Goal: Task Accomplishment & Management: Use online tool/utility

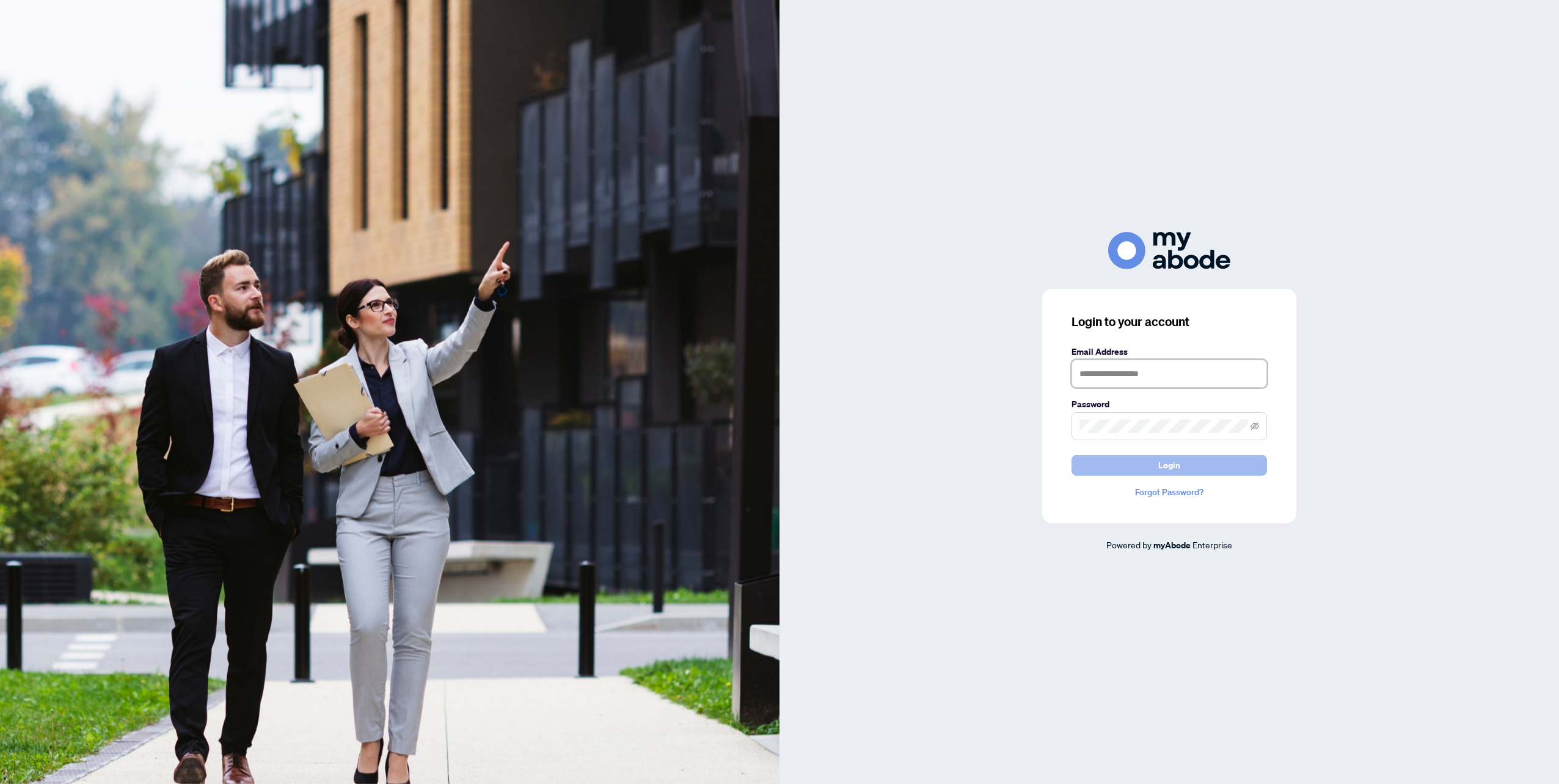
type input "**********"
click at [1204, 464] on button "Login" at bounding box center [1168, 465] width 195 height 20
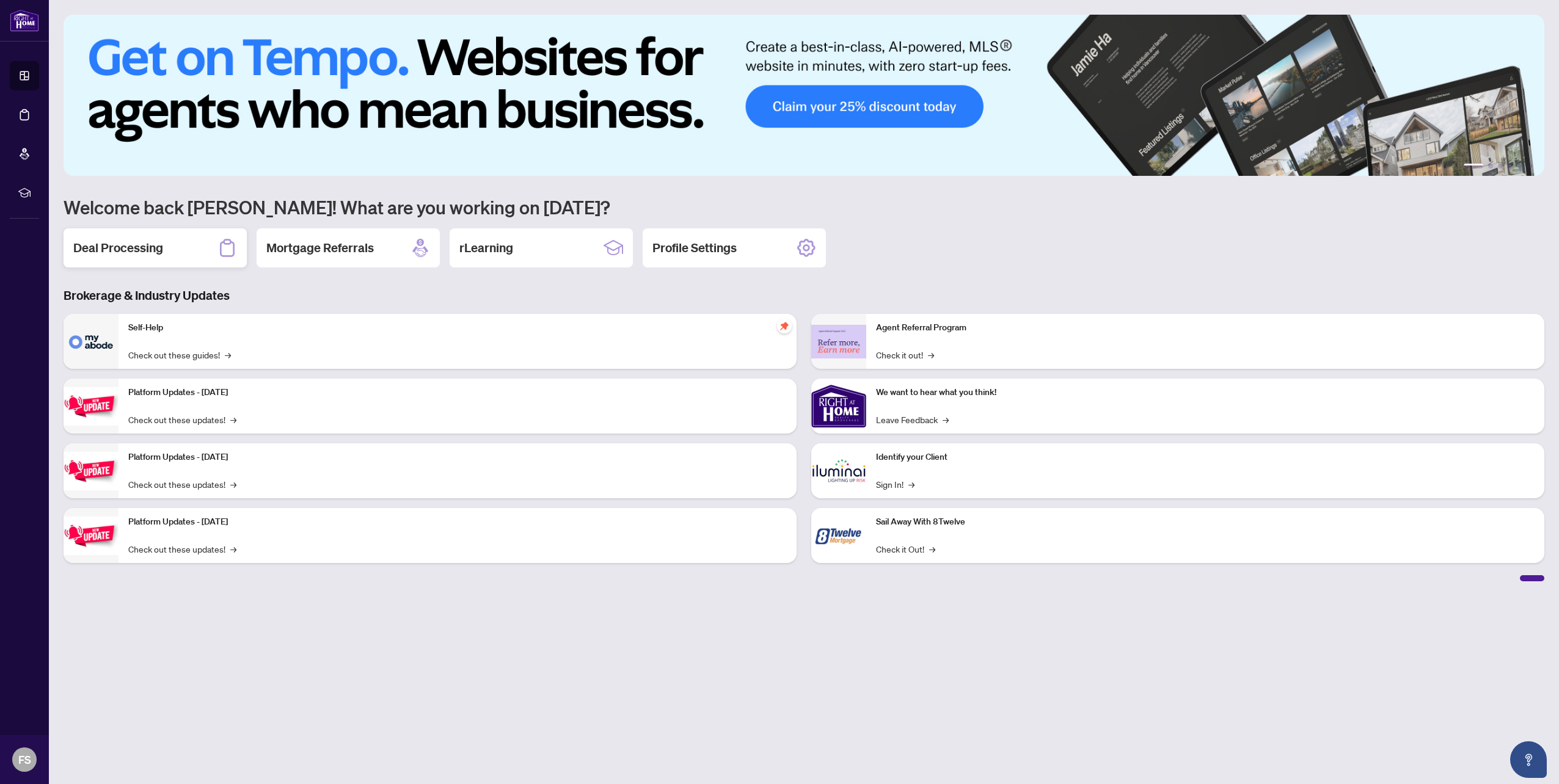
click at [135, 238] on div "Deal Processing" at bounding box center [155, 247] width 183 height 39
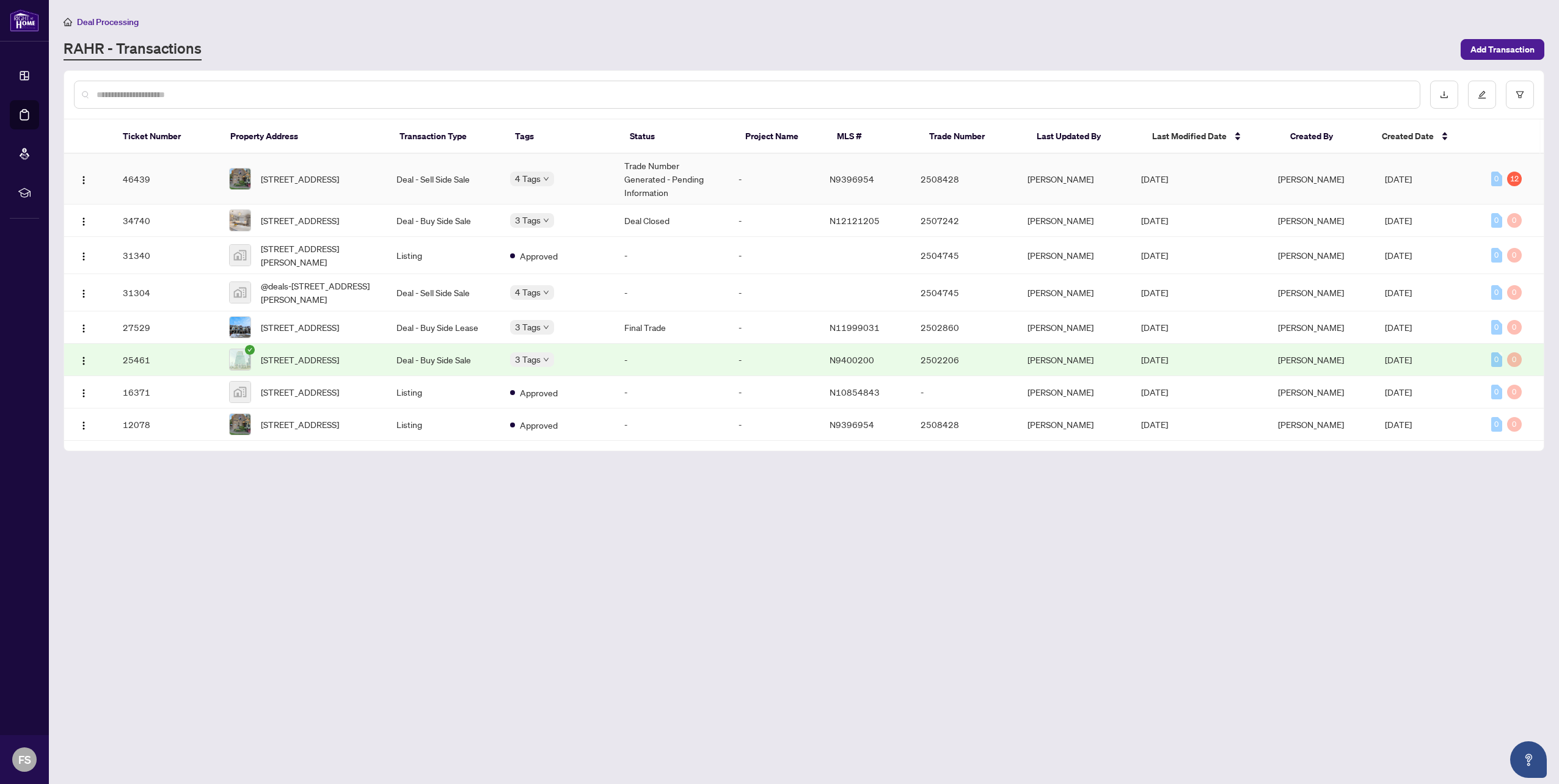
click at [434, 176] on td "Deal - Sell Side Sale" at bounding box center [443, 178] width 114 height 50
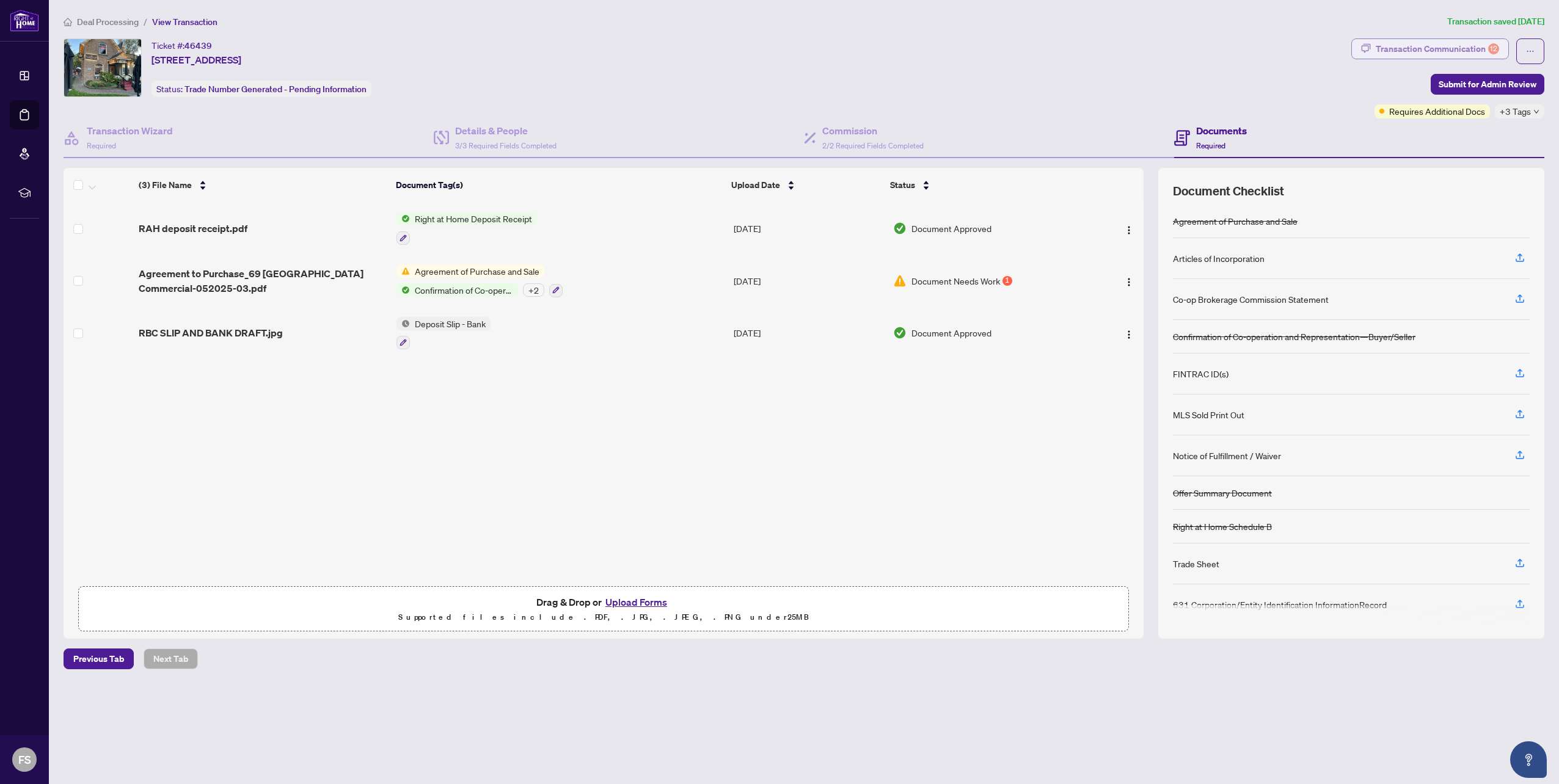
click at [1460, 50] on div "Transaction Communication 12" at bounding box center [1437, 48] width 124 height 20
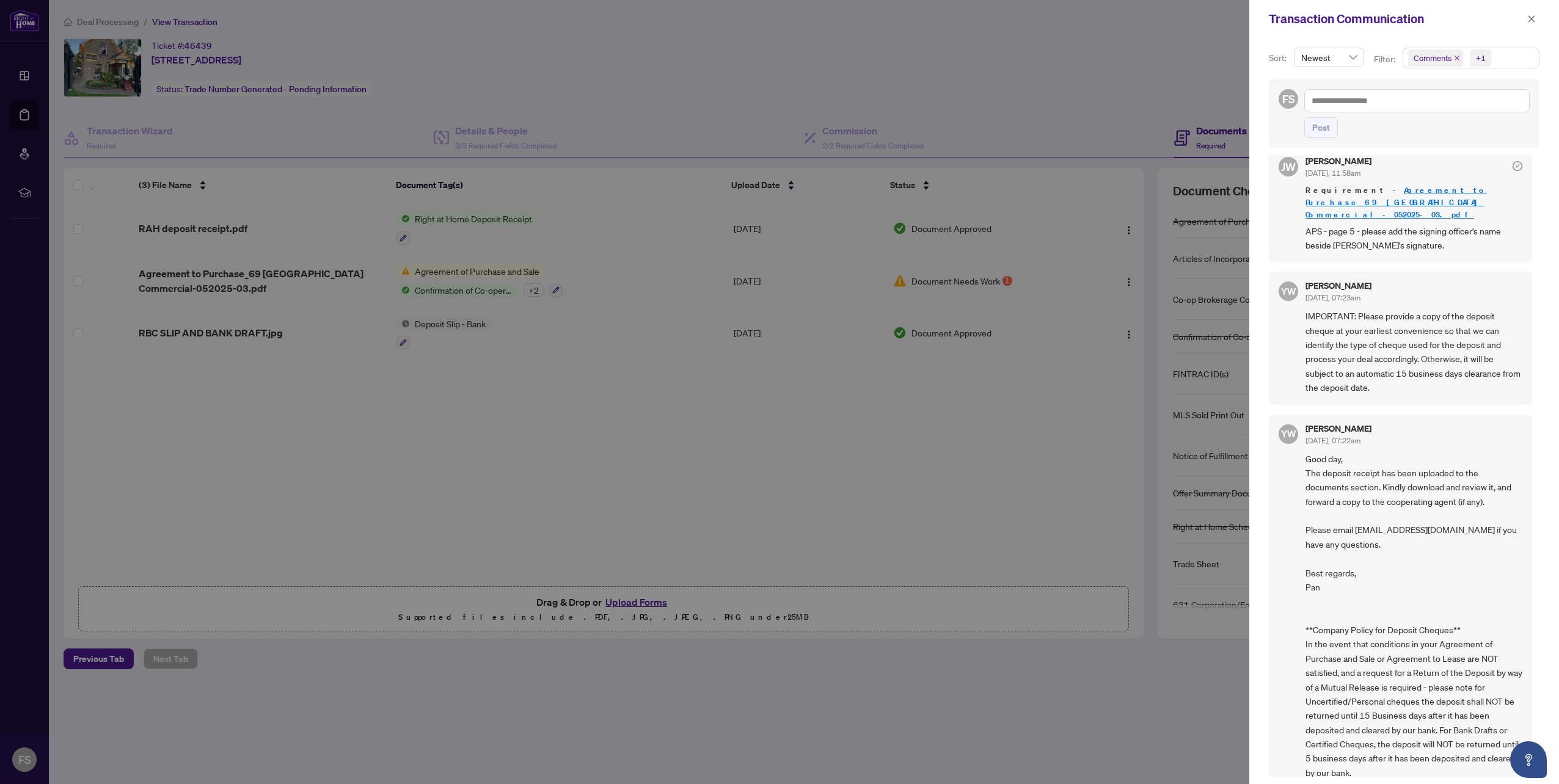
scroll to position [1287, 0]
